Goal: Information Seeking & Learning: Learn about a topic

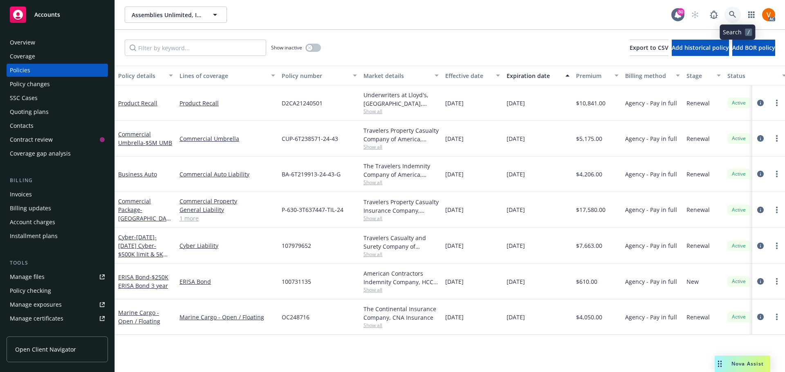
click at [740, 15] on link at bounding box center [732, 15] width 16 height 16
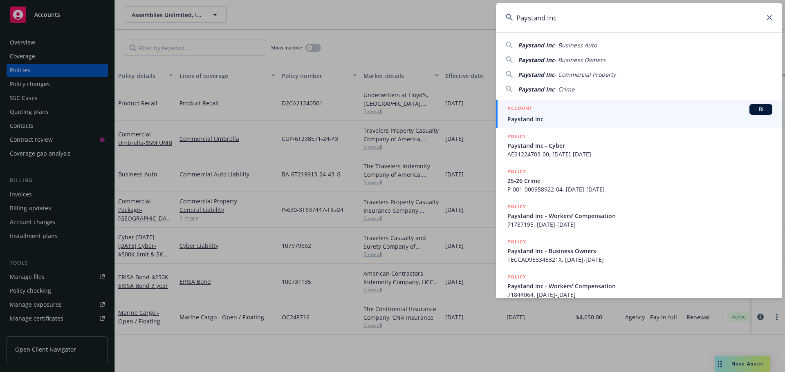
type input "Paystand Inc"
click at [511, 122] on span "Paystand Inc" at bounding box center [639, 119] width 265 height 9
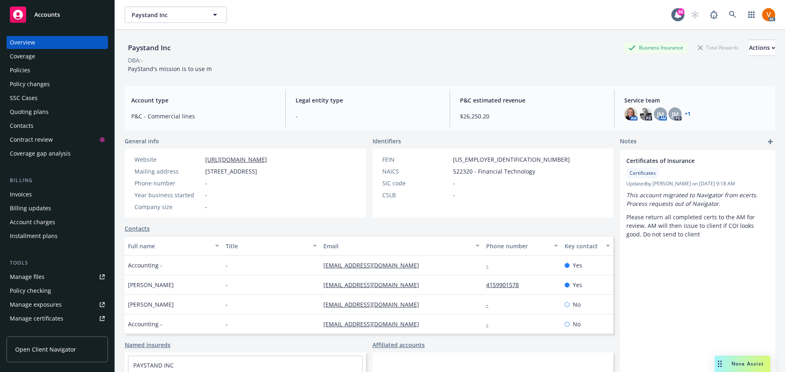
click at [15, 64] on div "Policies" at bounding box center [20, 70] width 20 height 13
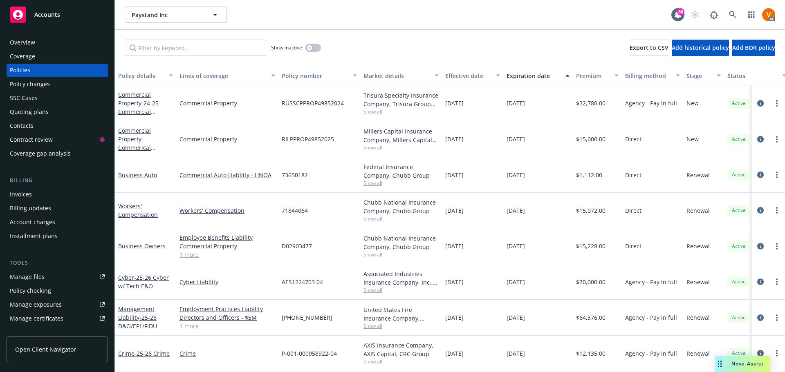
click at [378, 108] on span "Show all" at bounding box center [400, 111] width 75 height 7
click at [358, 15] on div "Paystand Inc Paystand Inc" at bounding box center [398, 15] width 546 height 16
click at [192, 250] on link "1 more" at bounding box center [227, 254] width 96 height 9
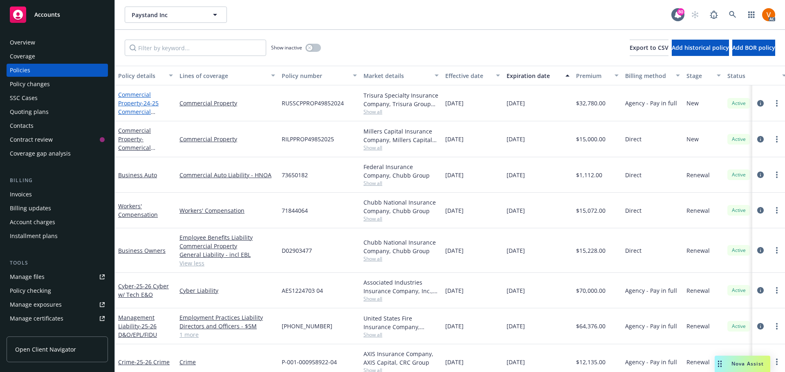
click at [143, 91] on link "Commercial Property - 24-25 Commercial Property RUSSCPPROP49852024" at bounding box center [144, 116] width 52 height 51
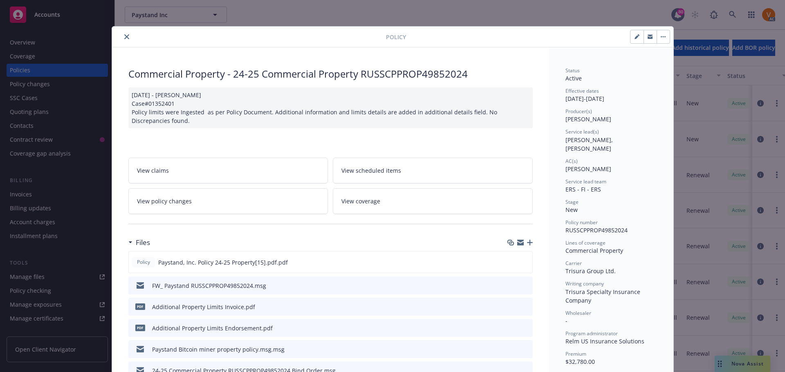
click at [124, 37] on icon "close" at bounding box center [126, 36] width 5 height 5
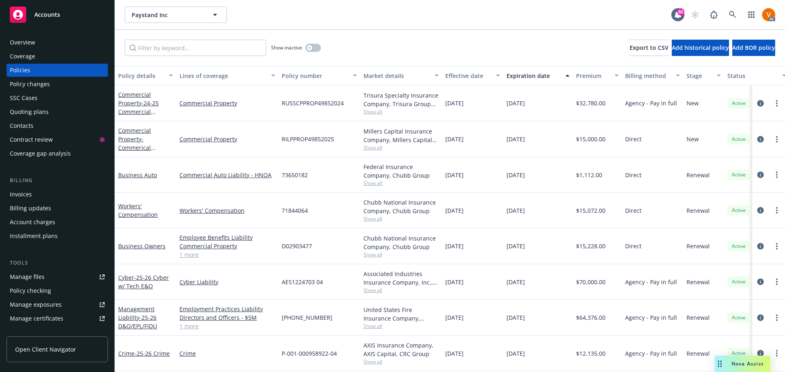
click at [136, 133] on div "Commercial Property - Commerical property Canadian" at bounding box center [145, 139] width 55 height 26
click at [134, 130] on link "Commercial Property - Commerical property Canadian" at bounding box center [143, 144] width 51 height 34
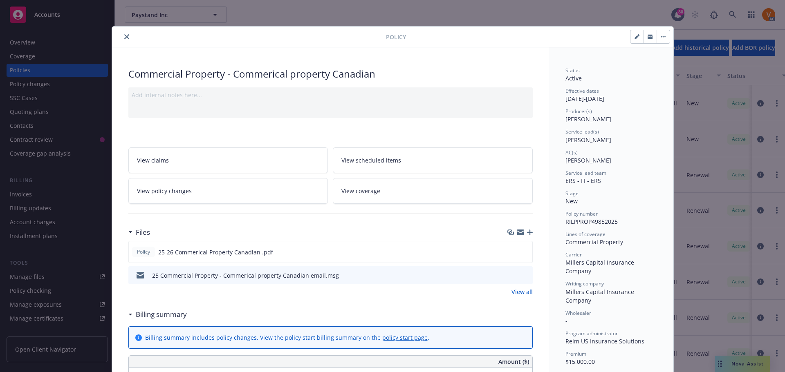
click at [125, 35] on button "close" at bounding box center [127, 37] width 10 height 10
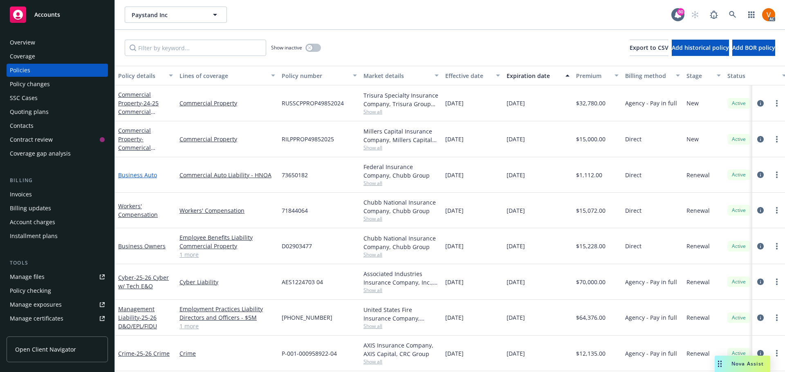
click at [140, 171] on link "Business Auto" at bounding box center [137, 175] width 39 height 8
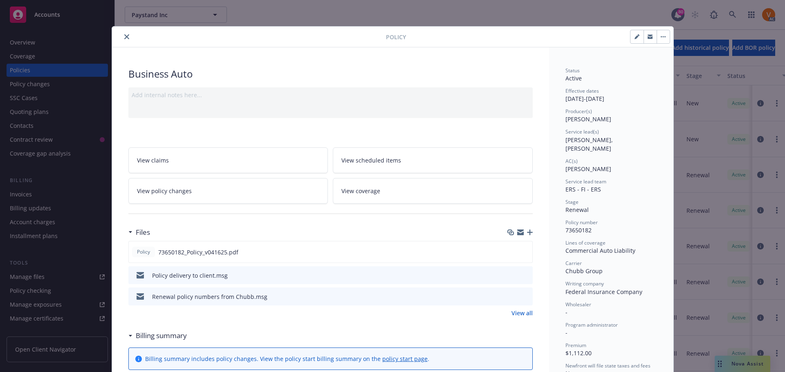
click at [124, 34] on icon "close" at bounding box center [126, 36] width 5 height 5
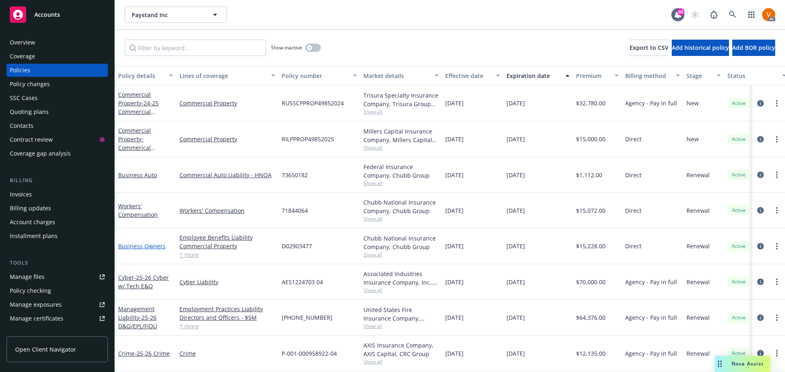
click at [137, 242] on link "Business Owners" at bounding box center [141, 246] width 47 height 8
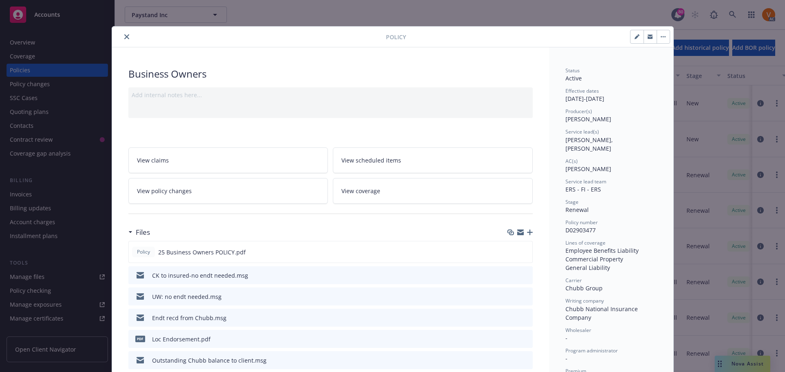
click at [121, 31] on div "Policy" at bounding box center [392, 37] width 561 height 21
click at [124, 34] on icon "close" at bounding box center [126, 36] width 5 height 5
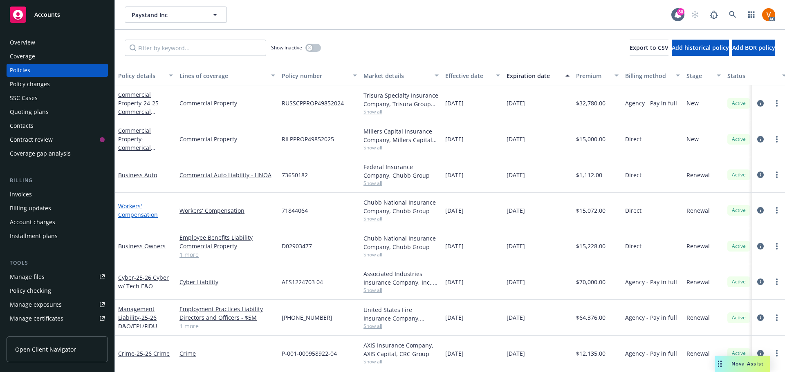
click at [130, 202] on link "Workers' Compensation" at bounding box center [138, 210] width 40 height 16
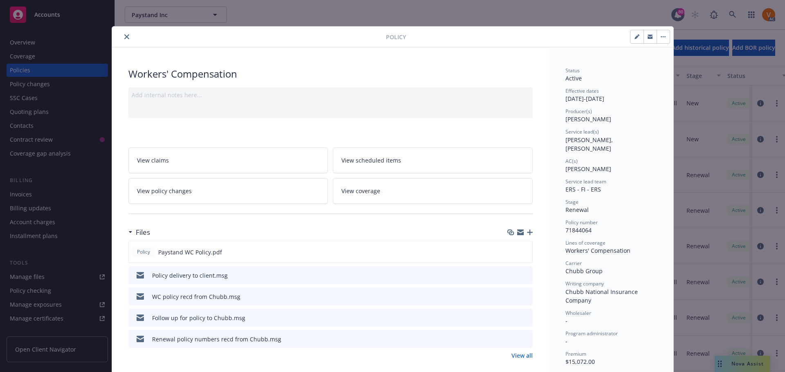
click at [124, 32] on button "close" at bounding box center [127, 37] width 10 height 10
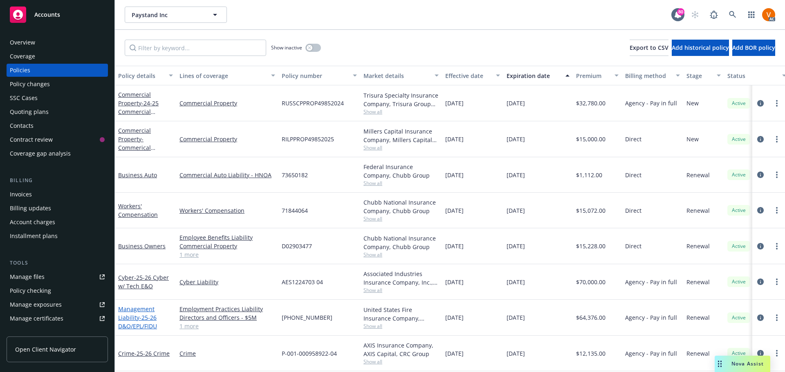
click at [142, 305] on link "Management Liability - 25-26 D&O/EPL/FIDU" at bounding box center [137, 317] width 39 height 25
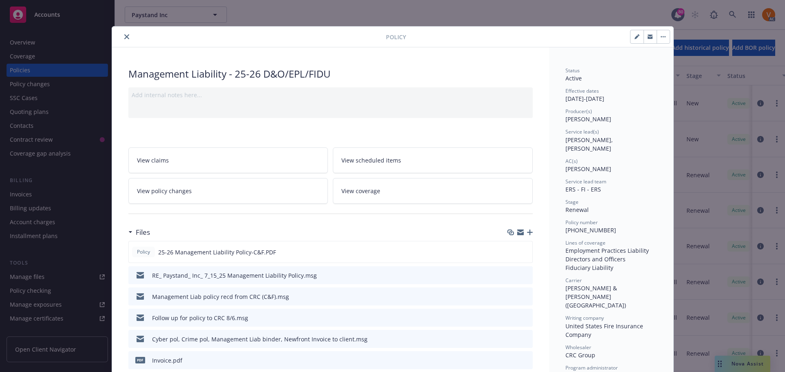
click at [124, 35] on icon "close" at bounding box center [126, 36] width 5 height 5
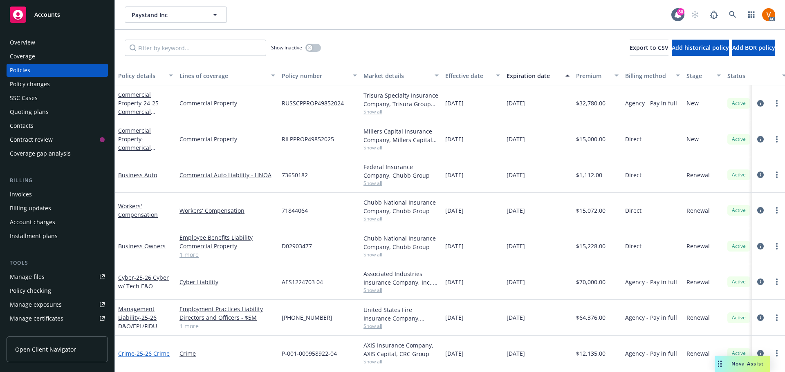
click at [143, 350] on span "- 25-26 Crime" at bounding box center [151, 354] width 35 height 8
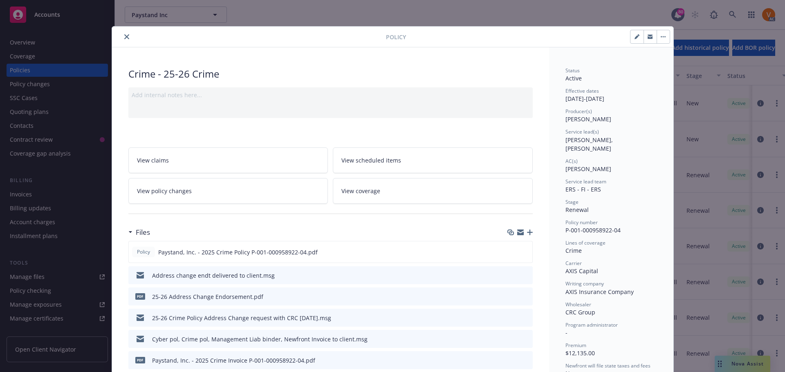
click at [122, 38] on button "close" at bounding box center [127, 37] width 10 height 10
